Goal: Transaction & Acquisition: Purchase product/service

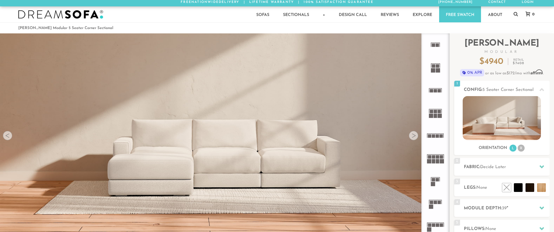
scroll to position [0, 0]
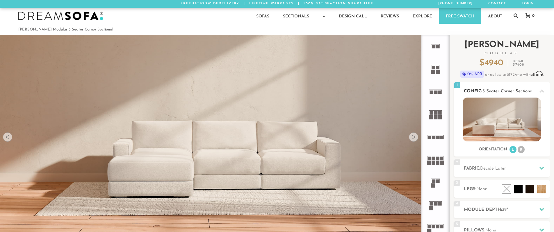
click at [519, 150] on li "R" at bounding box center [520, 149] width 7 height 7
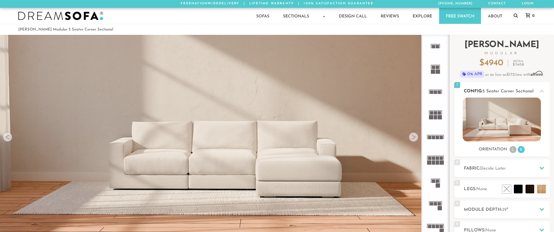
click at [512, 151] on li "L" at bounding box center [512, 149] width 7 height 7
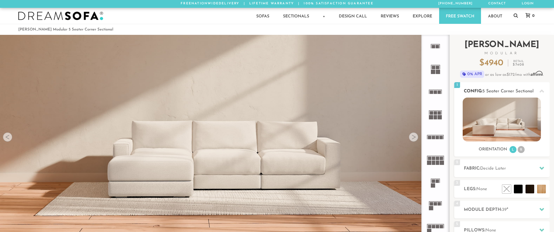
click at [521, 151] on li "R" at bounding box center [520, 149] width 7 height 7
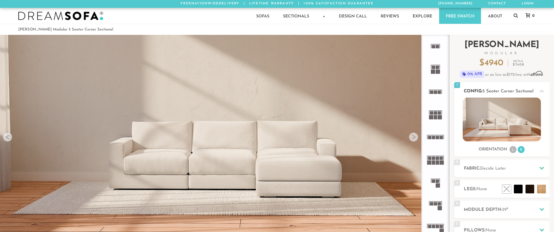
click at [513, 150] on li "L" at bounding box center [512, 149] width 7 height 7
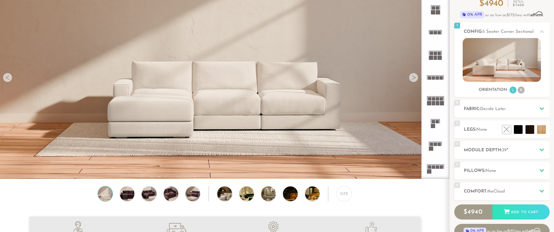
scroll to position [58, 0]
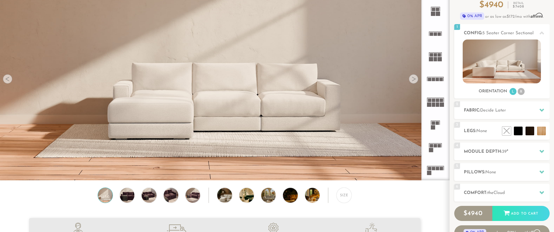
click at [417, 82] on div at bounding box center [413, 78] width 9 height 9
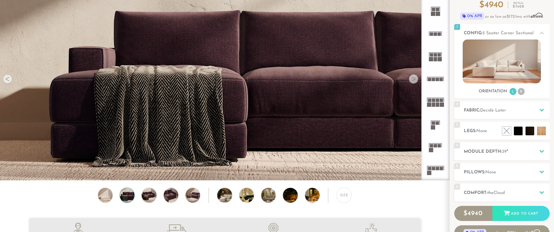
click at [415, 82] on div at bounding box center [413, 78] width 9 height 9
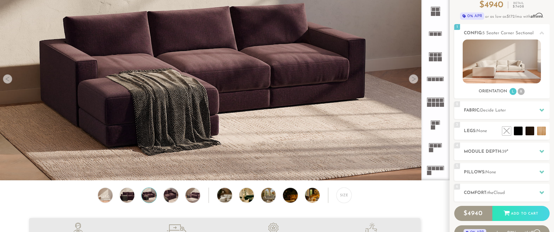
click at [415, 82] on div at bounding box center [413, 78] width 9 height 9
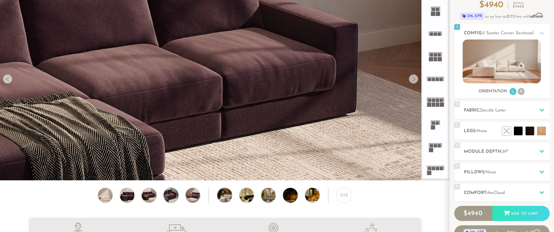
click at [415, 82] on div at bounding box center [413, 78] width 9 height 9
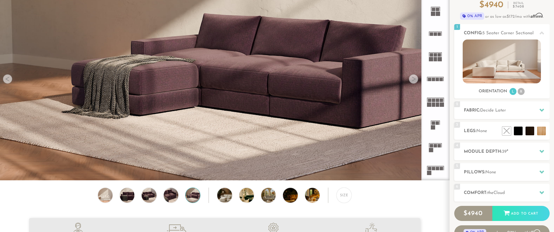
click at [415, 82] on div at bounding box center [413, 78] width 9 height 9
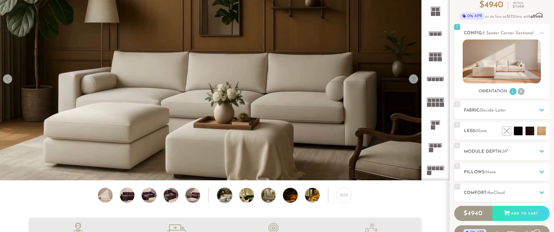
click at [415, 82] on div at bounding box center [413, 78] width 9 height 9
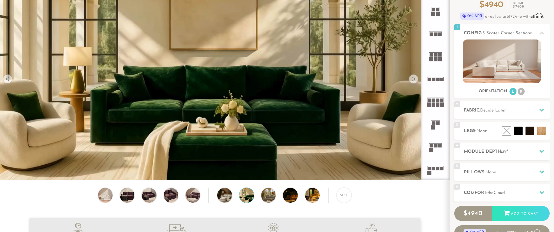
click at [415, 82] on div at bounding box center [413, 78] width 9 height 9
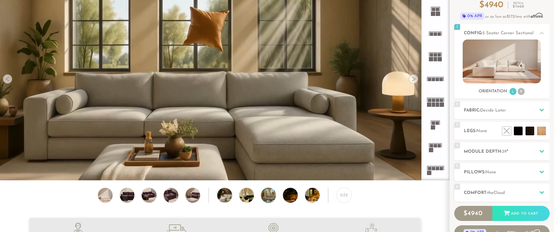
click at [415, 82] on div at bounding box center [413, 78] width 9 height 9
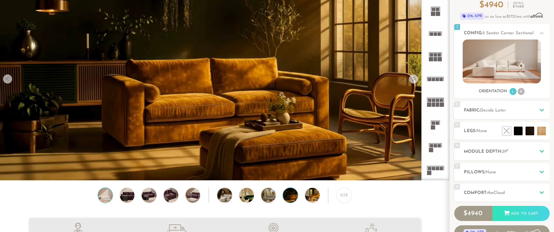
click at [99, 201] on img at bounding box center [105, 195] width 17 height 15
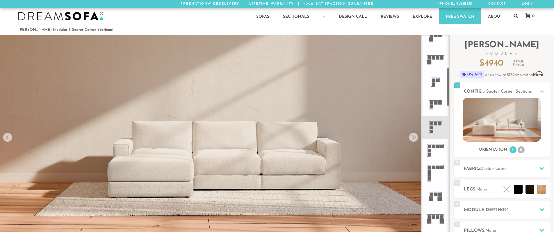
scroll to position [174, 0]
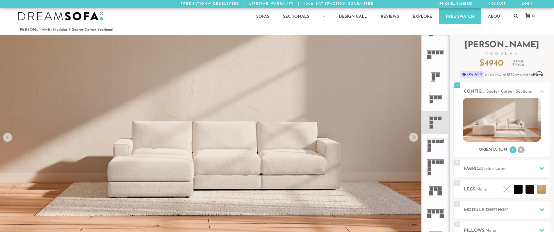
click at [435, 144] on icon at bounding box center [435, 145] width 23 height 23
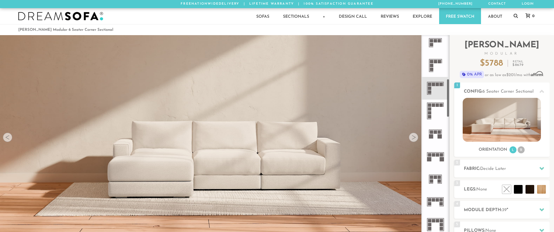
scroll to position [233, 0]
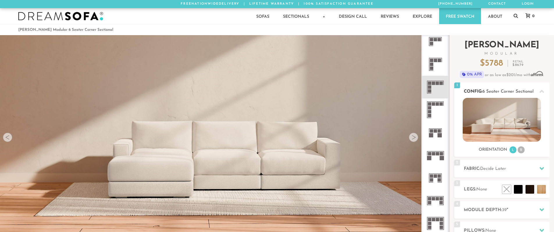
click at [521, 151] on li "R" at bounding box center [520, 150] width 7 height 7
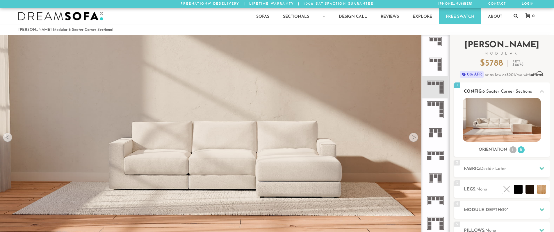
click at [512, 152] on li "L" at bounding box center [512, 150] width 7 height 7
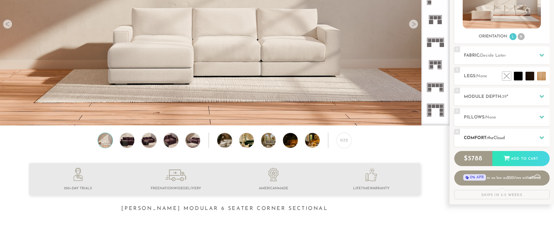
scroll to position [116, 0]
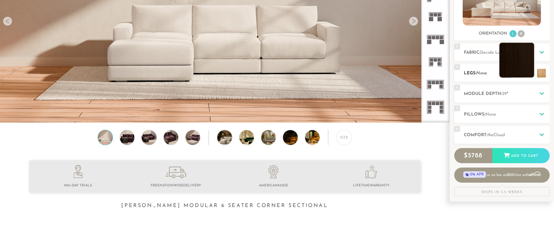
click at [535, 49] on div "2 Fabric: Decide Later" at bounding box center [501, 53] width 95 height 18
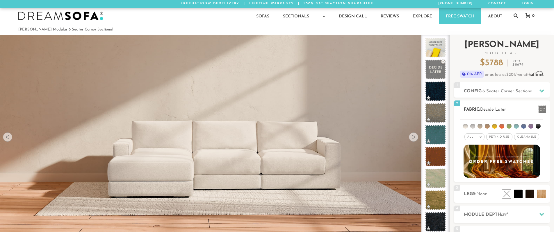
scroll to position [0, 0]
click at [503, 139] on span "Pet/Kid Use x" at bounding box center [499, 137] width 26 height 7
click at [526, 138] on span "Cleanable x" at bounding box center [528, 137] width 25 height 7
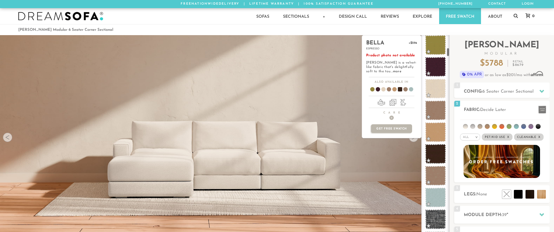
scroll to position [291, 0]
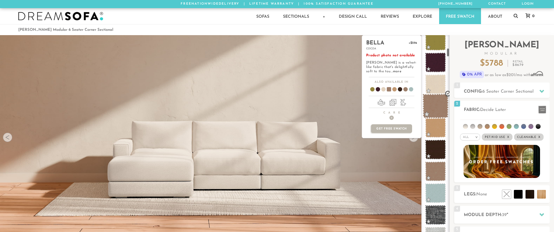
click at [437, 106] on span at bounding box center [435, 106] width 26 height 25
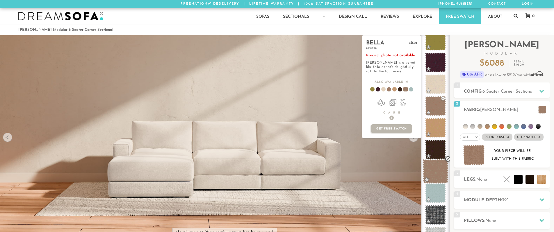
click at [432, 171] on span at bounding box center [435, 171] width 26 height 25
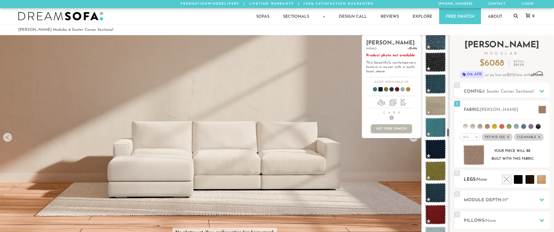
scroll to position [2101, 0]
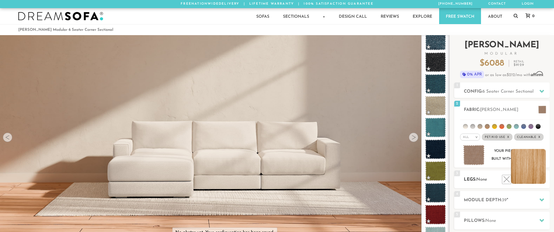
click at [545, 181] on li at bounding box center [528, 166] width 35 height 35
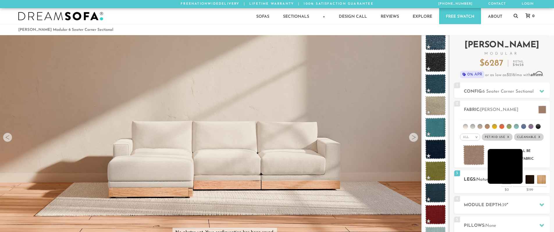
click at [521, 181] on li at bounding box center [505, 166] width 35 height 35
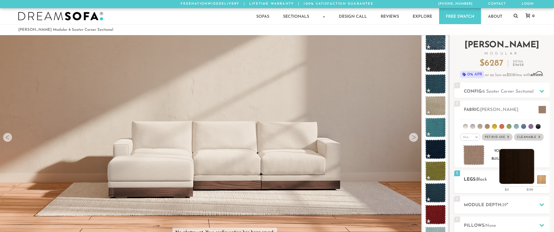
click at [527, 181] on li at bounding box center [516, 166] width 35 height 35
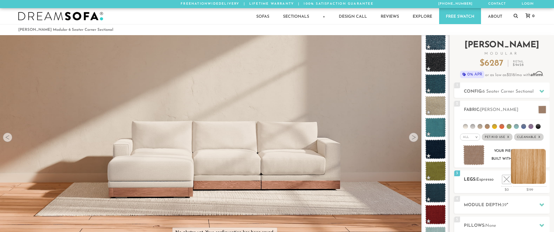
click at [540, 180] on li at bounding box center [528, 166] width 35 height 35
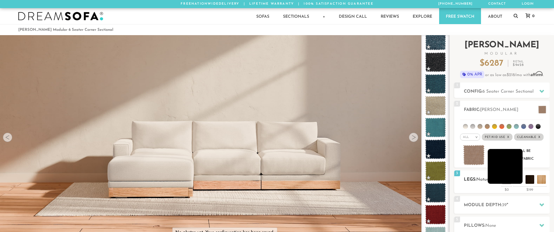
click at [515, 181] on li at bounding box center [505, 166] width 35 height 35
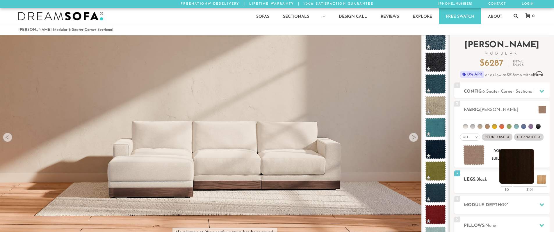
click at [528, 181] on li at bounding box center [516, 166] width 35 height 35
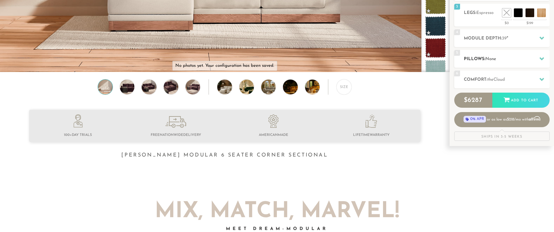
scroll to position [174, 0]
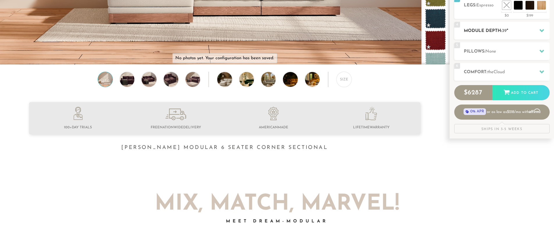
click at [527, 32] on h2 "Module Depth: 39 "" at bounding box center [507, 31] width 86 height 7
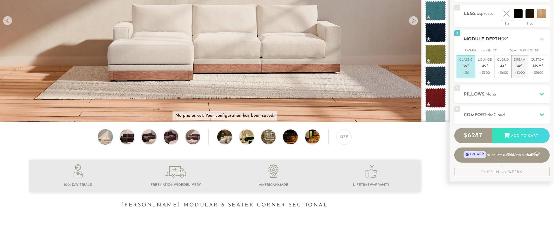
scroll to position [116, 0]
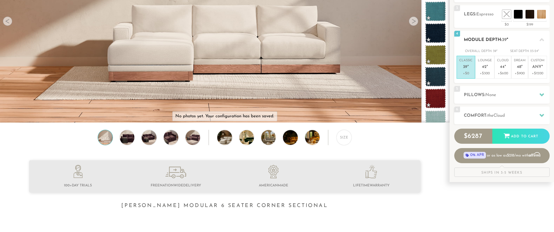
click at [466, 69] on span "39" at bounding box center [465, 67] width 4 height 5
click at [505, 93] on h2 "Pillows: None" at bounding box center [507, 95] width 86 height 7
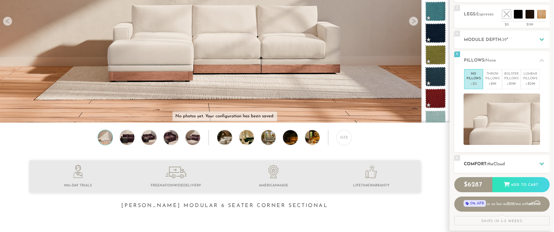
click at [505, 163] on span "Cloud" at bounding box center [498, 164] width 11 height 4
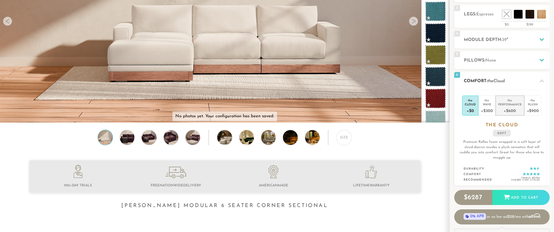
click at [511, 111] on div "+$600" at bounding box center [510, 110] width 24 height 8
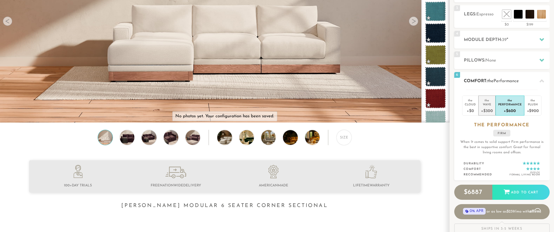
click at [492, 107] on div "+$300" at bounding box center [487, 110] width 12 height 8
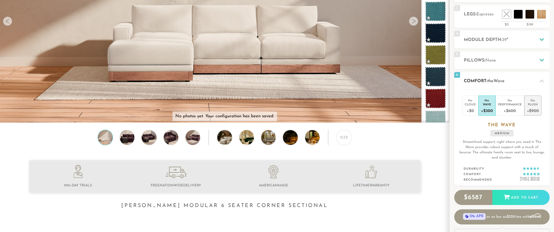
click at [533, 108] on div "+$900" at bounding box center [533, 110] width 12 height 8
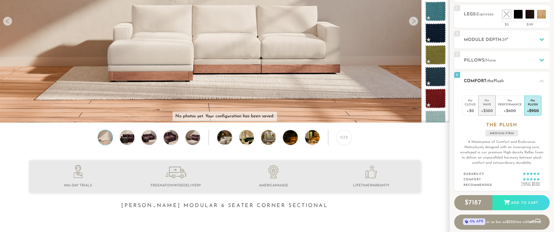
click at [490, 108] on div "+$300" at bounding box center [487, 110] width 12 height 8
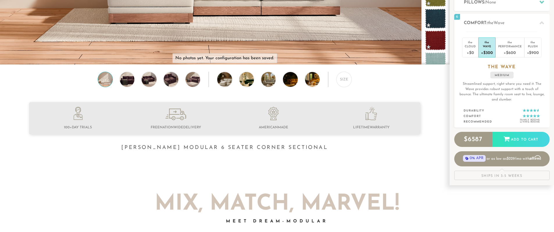
scroll to position [0, 0]
